Goal: Information Seeking & Learning: Learn about a topic

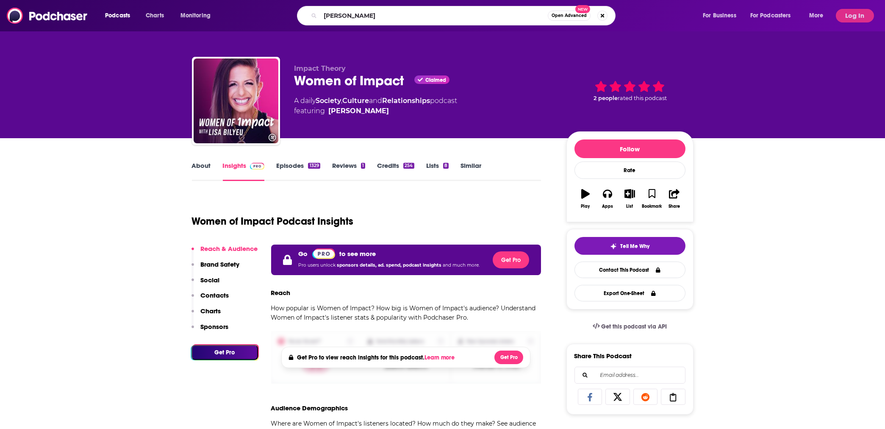
type input "[PERSON_NAME]"
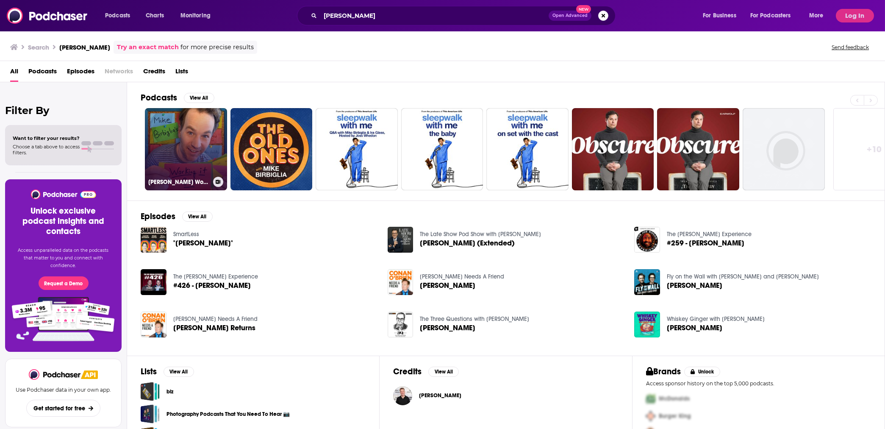
click at [198, 143] on link "[PERSON_NAME] Working It Out" at bounding box center [186, 149] width 82 height 82
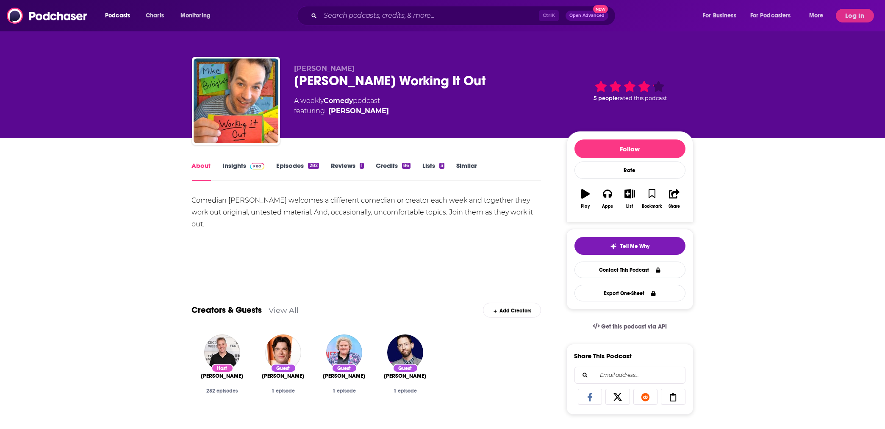
click at [243, 168] on link "Insights" at bounding box center [244, 170] width 42 height 19
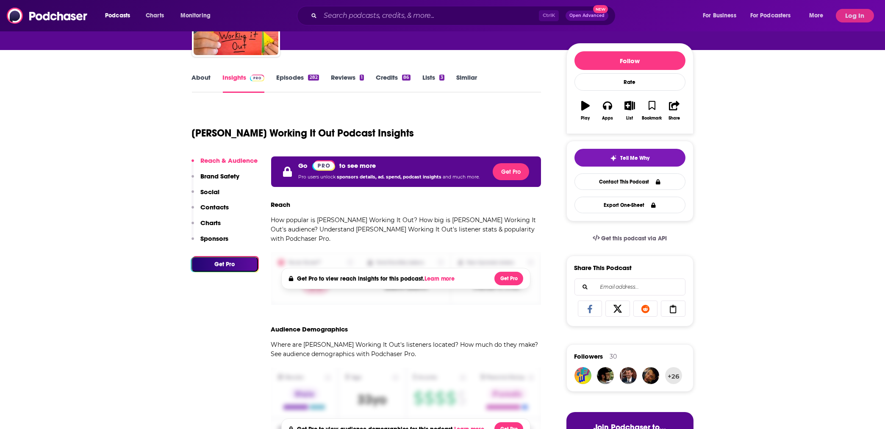
scroll to position [113, 0]
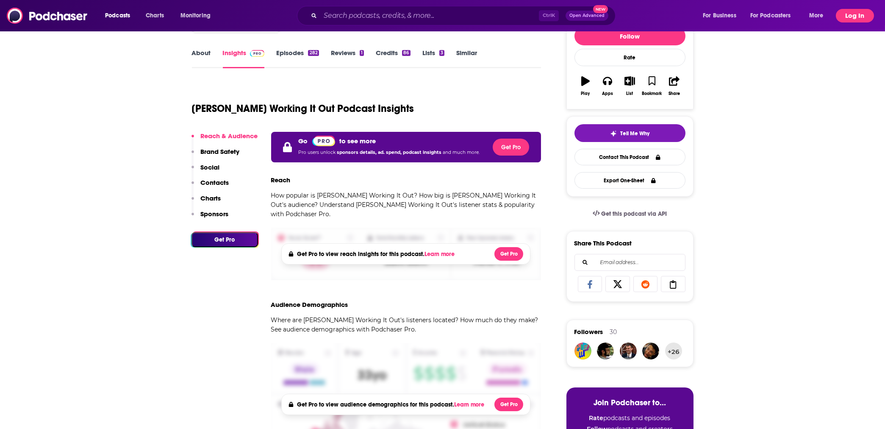
click at [857, 18] on button "Log In" at bounding box center [854, 16] width 38 height 14
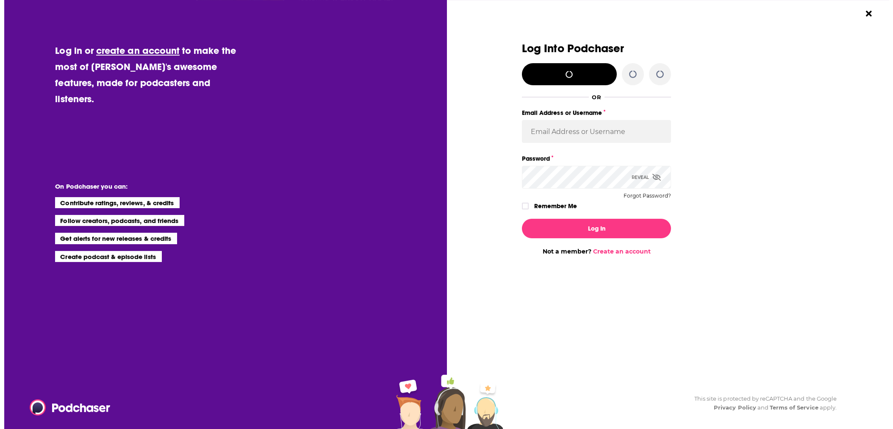
scroll to position [0, 0]
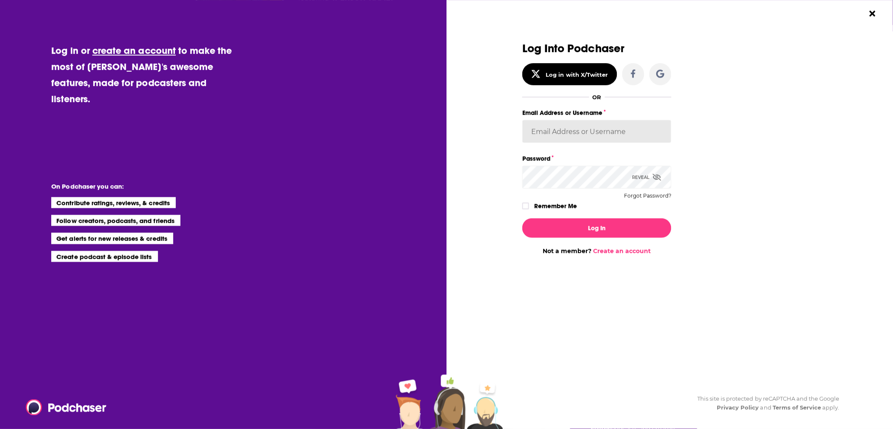
click at [579, 133] on input "Email Address or Username" at bounding box center [596, 131] width 149 height 23
click at [671, 120] on div "Dialog" at bounding box center [671, 120] width 0 height 0
click at [726, 97] on div "Log Into Podchaser Log in with X/Twitter OR Email Address or Username Password …" at bounding box center [667, 148] width 290 height 212
click at [692, 130] on div "Log Into Podchaser Log in with X/Twitter OR Email Address or Username Password …" at bounding box center [667, 148] width 290 height 212
click at [664, 130] on input "Email Address or Username" at bounding box center [596, 131] width 149 height 23
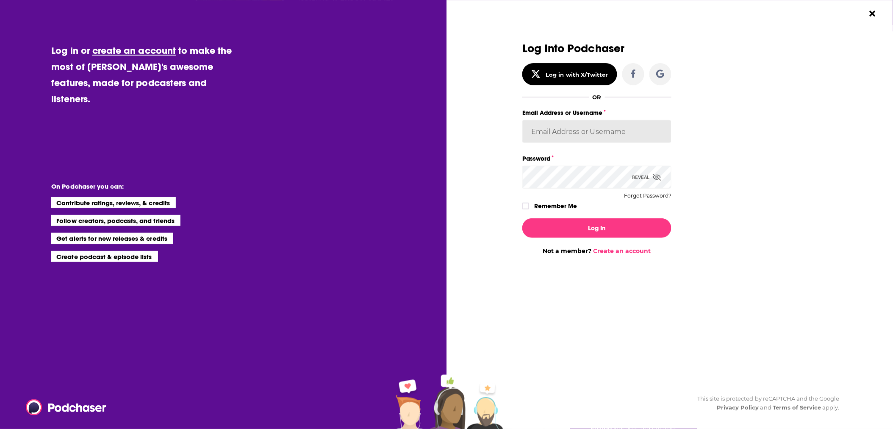
click at [448, 72] on div "Log in or create an account to make the most of [PERSON_NAME]'s awesome feature…" at bounding box center [446, 214] width 893 height 429
click at [626, 130] on input "Email Address or Username" at bounding box center [596, 131] width 149 height 23
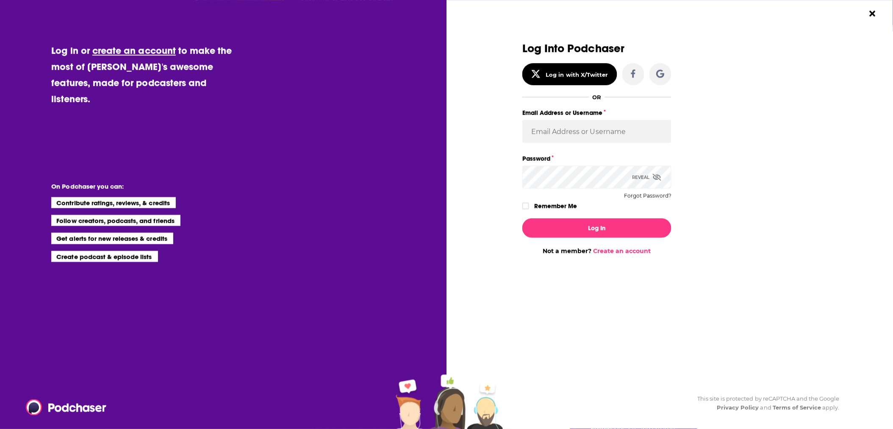
click at [794, 141] on div "Log Into Podchaser Log in with X/Twitter OR Email Address or Username Password …" at bounding box center [667, 148] width 290 height 212
click at [615, 133] on input "Email Address or Username" at bounding box center [596, 131] width 149 height 23
type input "[EMAIL_ADDRESS][DOMAIN_NAME]"
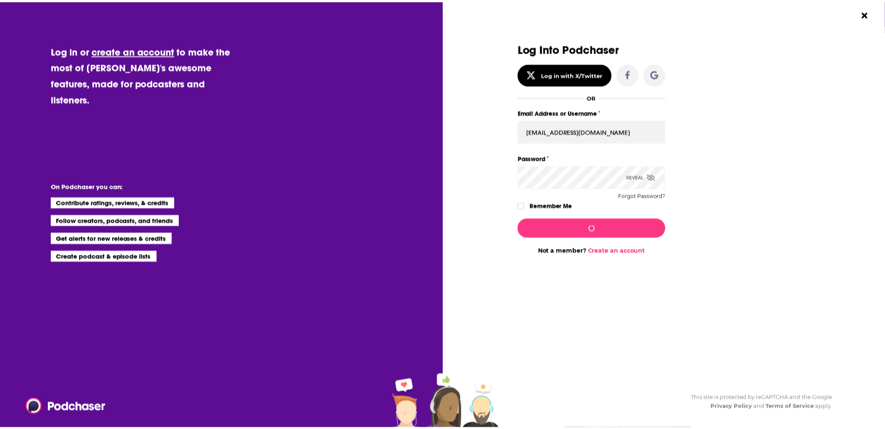
scroll to position [113, 0]
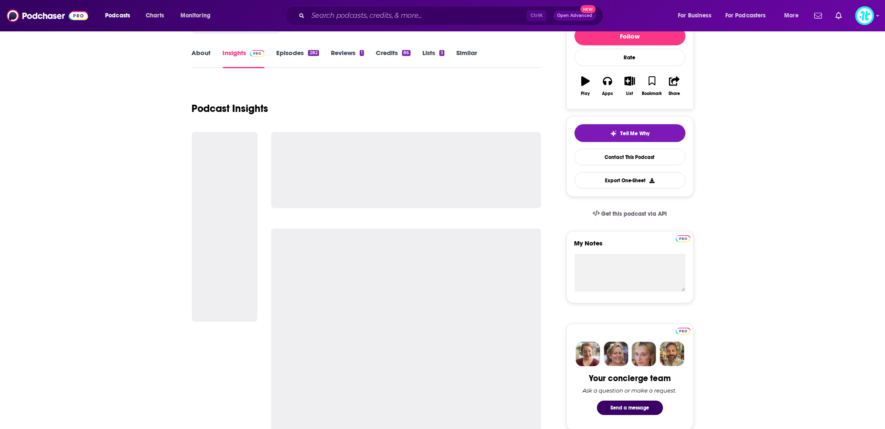
click at [590, 224] on link "Get this podcast via API" at bounding box center [630, 213] width 88 height 21
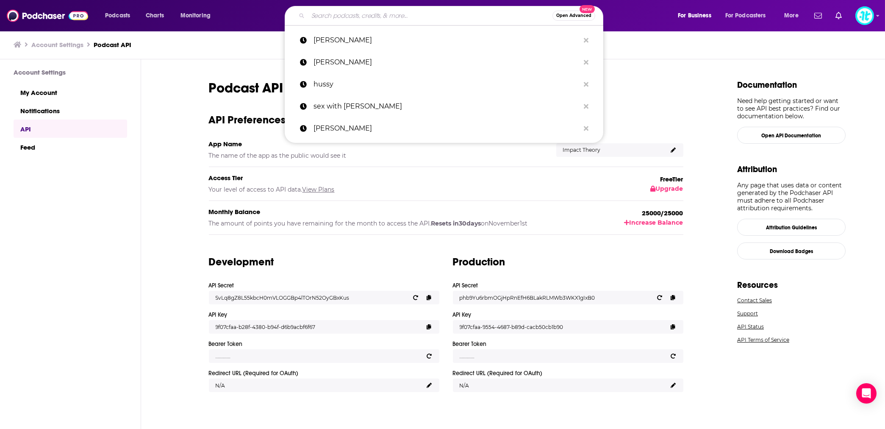
click at [318, 19] on input "Search podcasts, credits, & more..." at bounding box center [430, 16] width 244 height 14
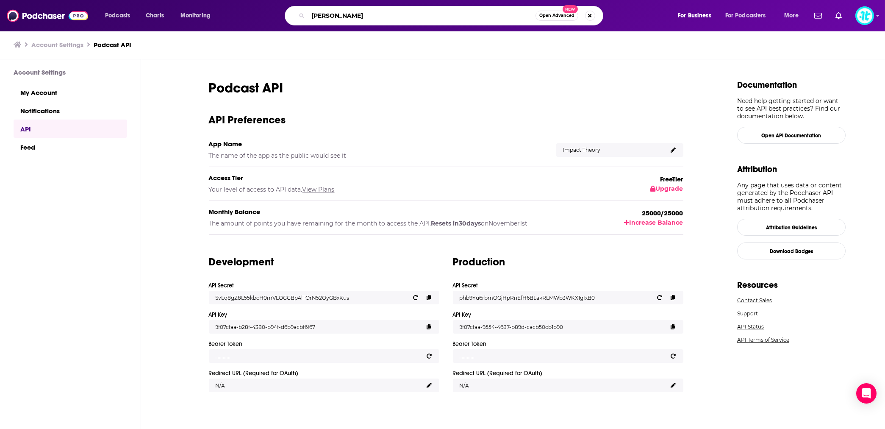
type input "[PERSON_NAME]"
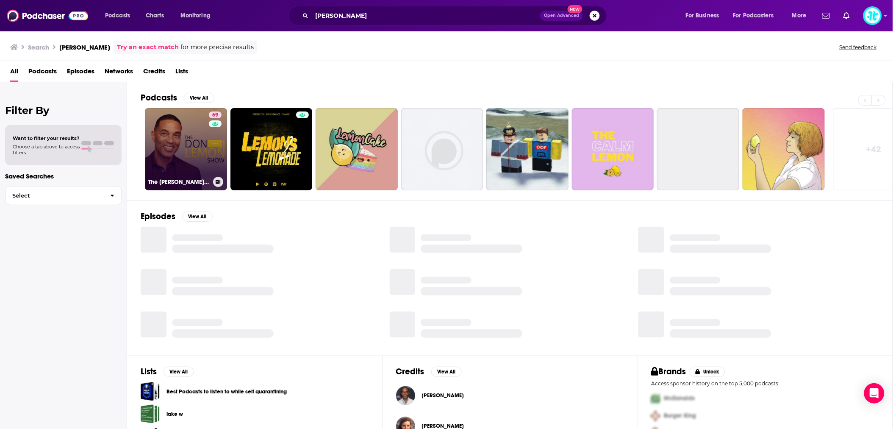
click at [216, 136] on div "69" at bounding box center [216, 143] width 15 height 65
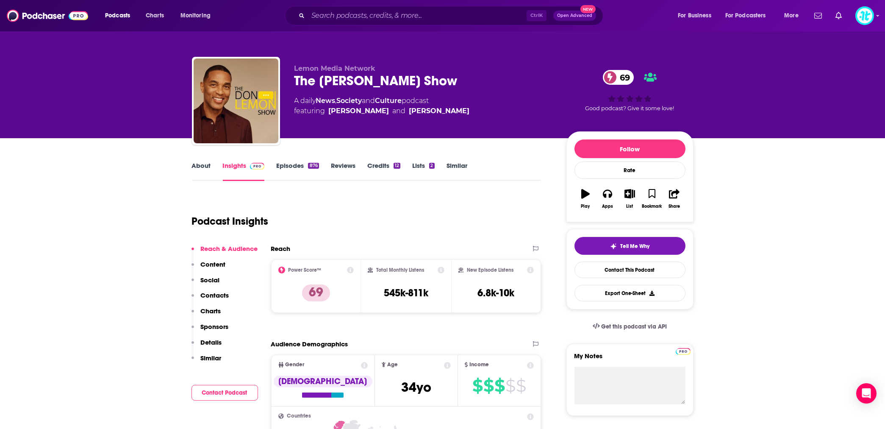
scroll to position [37, 0]
